Goal: Task Accomplishment & Management: Use online tool/utility

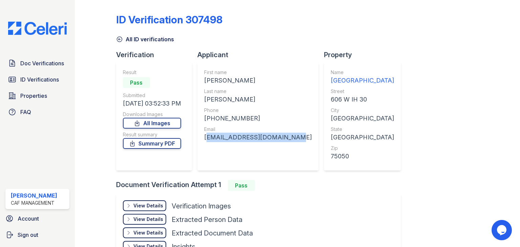
click at [119, 40] on icon at bounding box center [119, 39] width 7 height 7
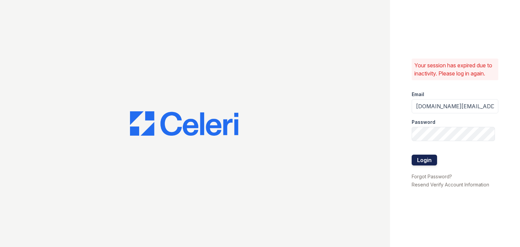
click at [427, 159] on button "Login" at bounding box center [423, 160] width 25 height 11
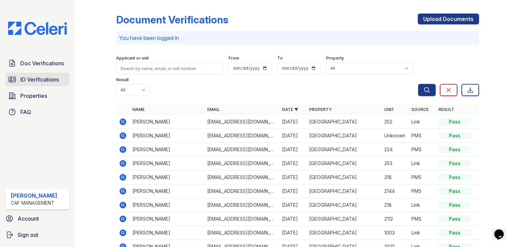
click at [55, 75] on link "ID Verifications" at bounding box center [37, 80] width 64 height 14
